Goal: Task Accomplishment & Management: Manage account settings

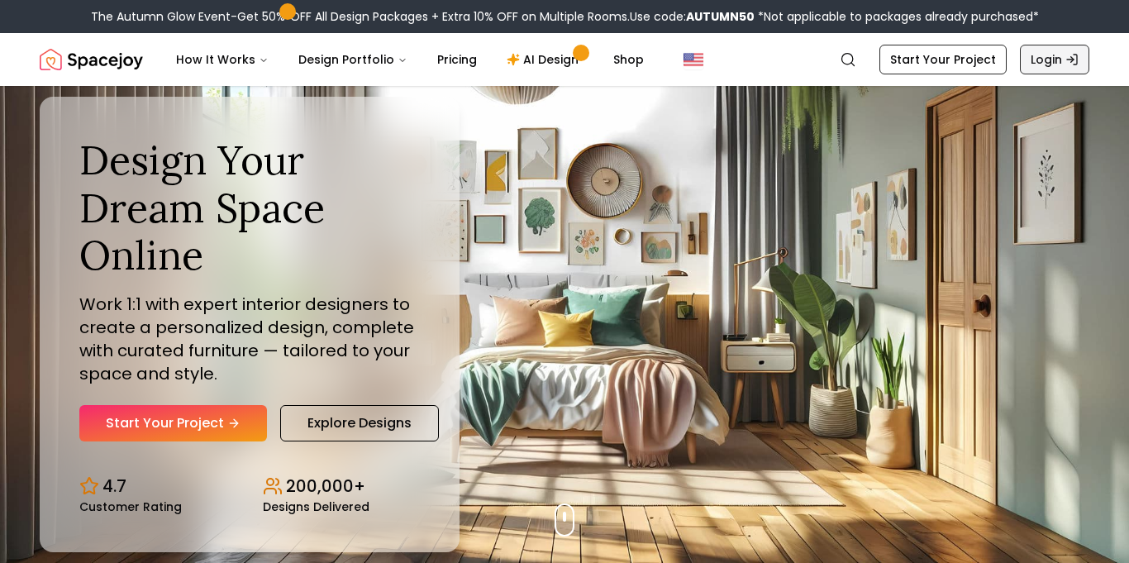
click at [1057, 55] on link "Login" at bounding box center [1053, 60] width 69 height 30
click at [683, 58] on img "Global" at bounding box center [693, 60] width 20 height 20
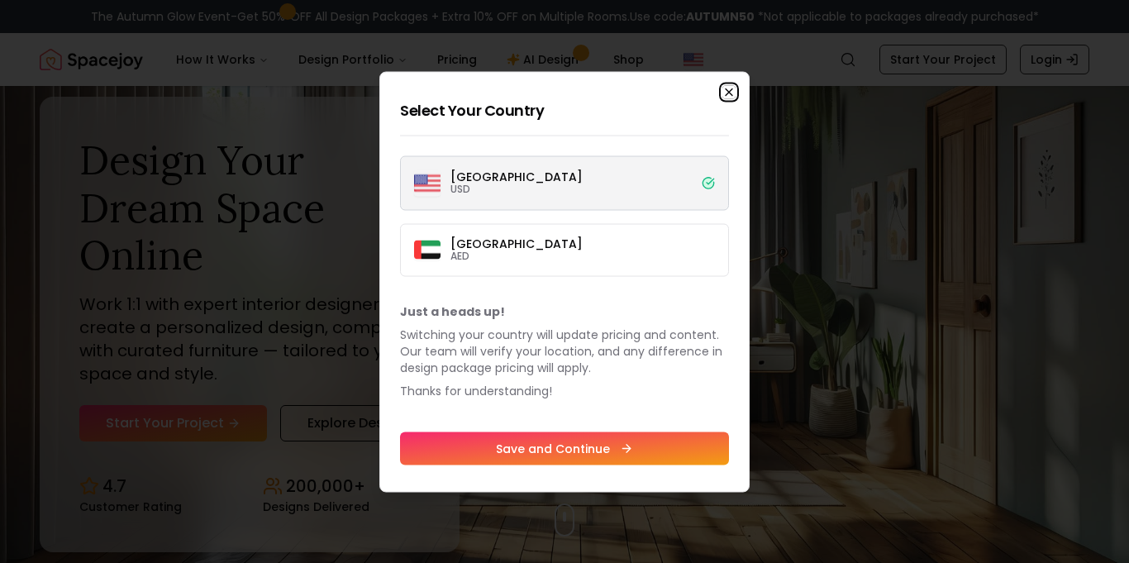
click at [731, 88] on icon "button" at bounding box center [728, 91] width 7 height 7
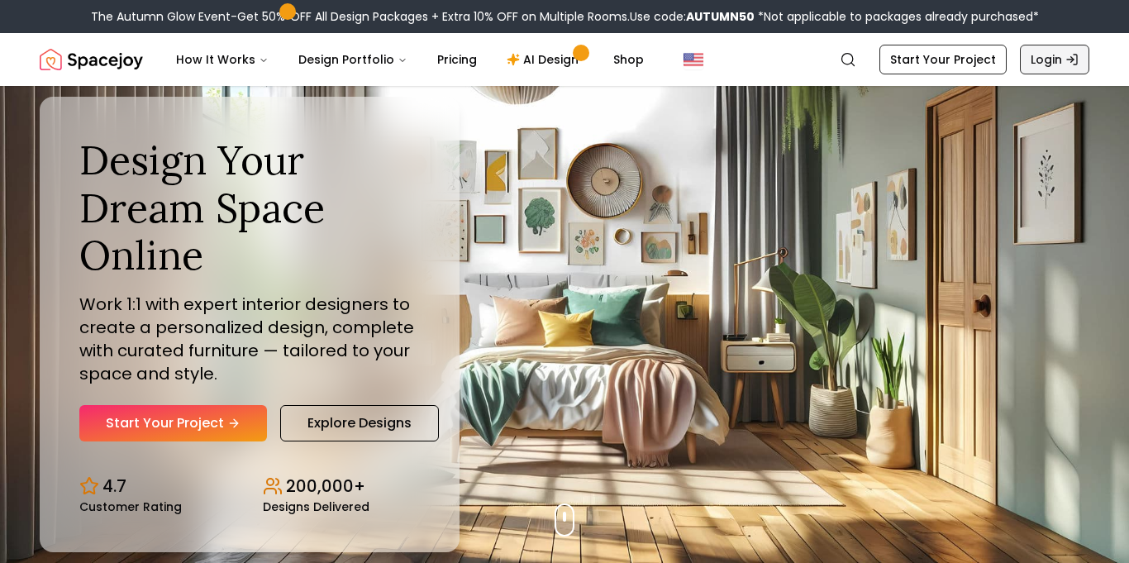
click at [1055, 67] on link "Login" at bounding box center [1053, 60] width 69 height 30
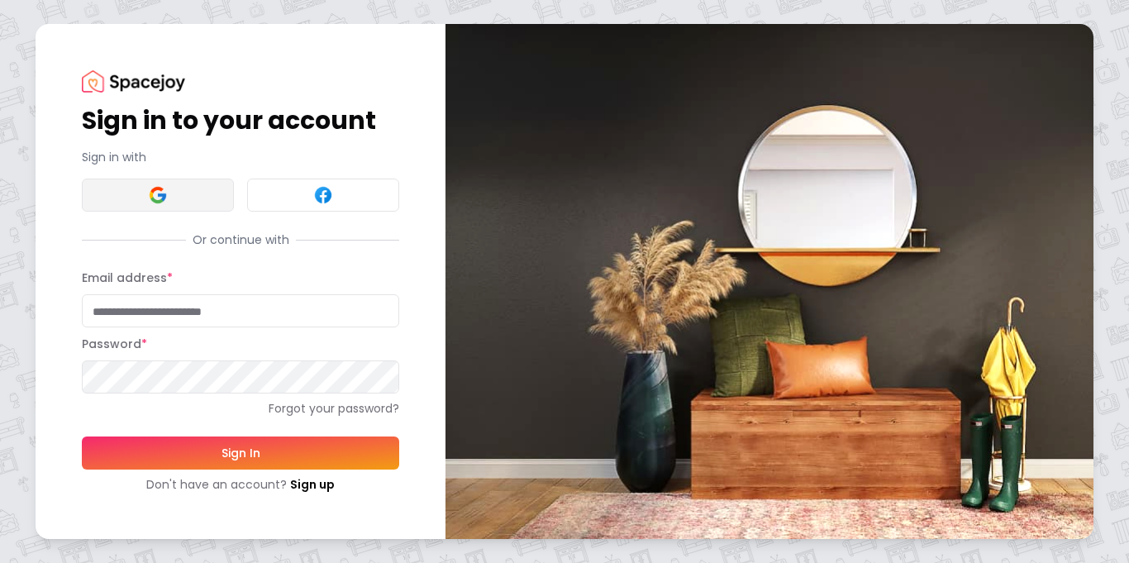
click at [159, 199] on img at bounding box center [158, 195] width 20 height 20
